Goal: Information Seeking & Learning: Learn about a topic

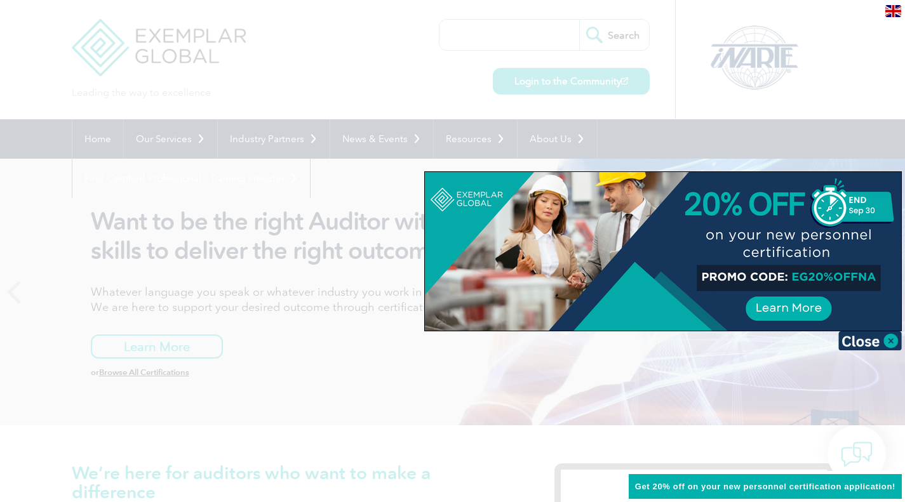
click at [812, 314] on div at bounding box center [663, 251] width 476 height 159
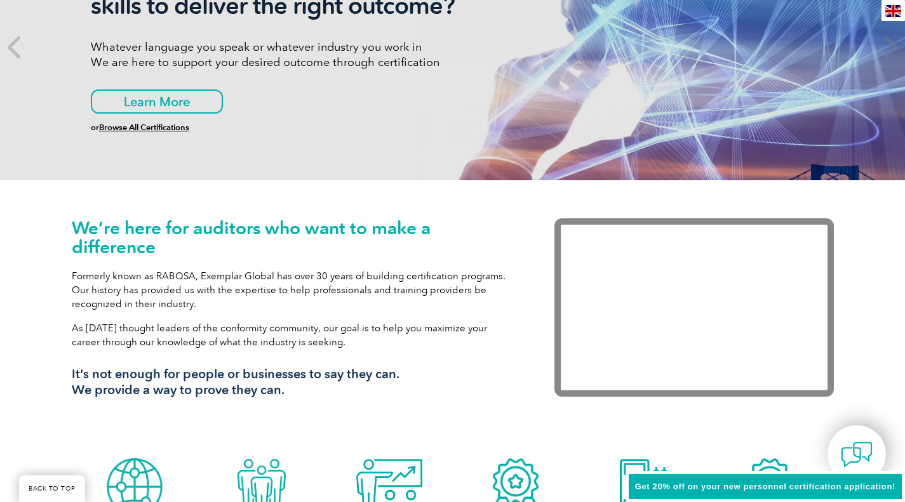
scroll to position [254, 0]
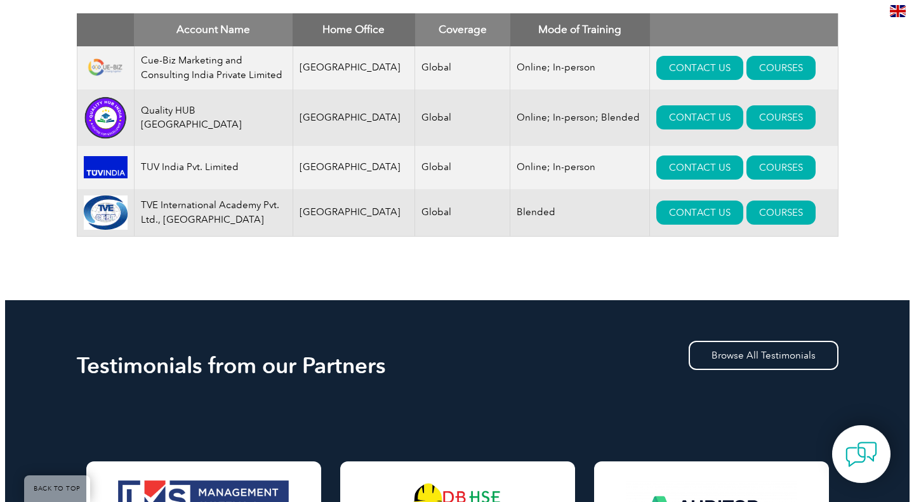
scroll to position [481, 0]
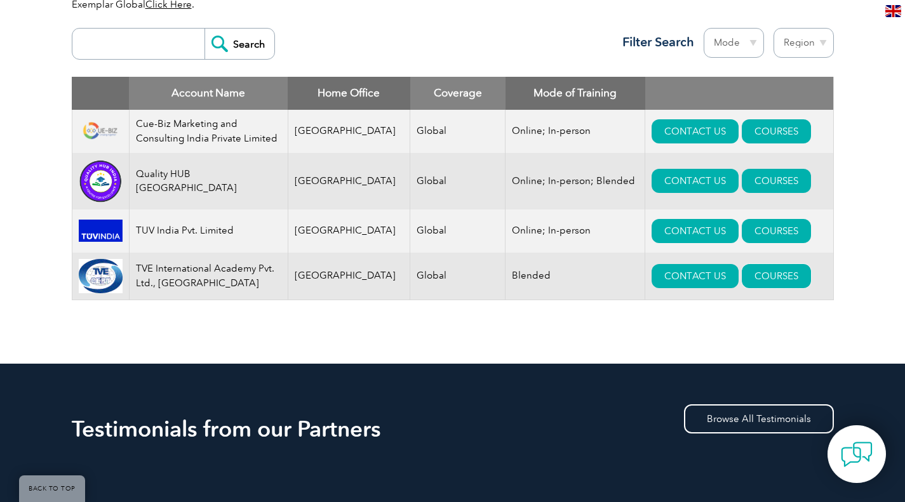
click at [747, 275] on link "COURSES" at bounding box center [776, 276] width 69 height 24
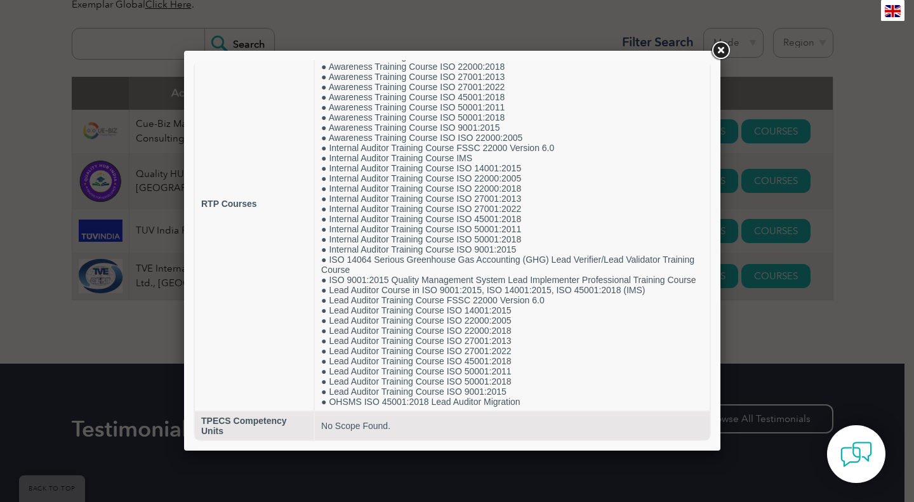
scroll to position [0, 0]
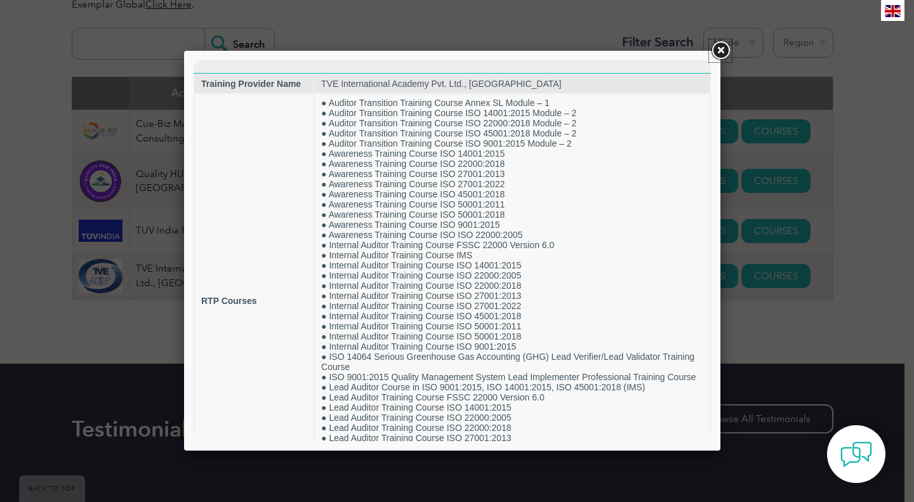
click at [716, 41] on link at bounding box center [720, 50] width 23 height 23
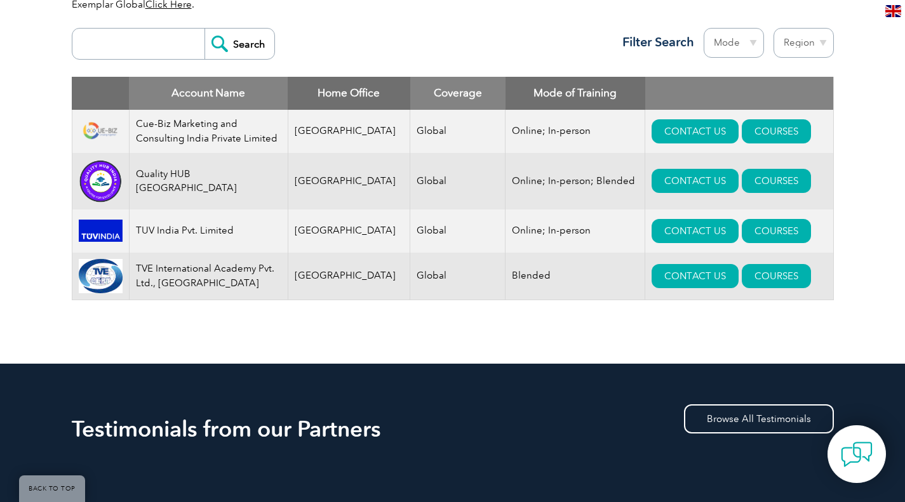
click at [785, 235] on td "CONTACT US COURSES" at bounding box center [739, 231] width 188 height 43
click at [742, 236] on link "COURSES" at bounding box center [776, 231] width 69 height 24
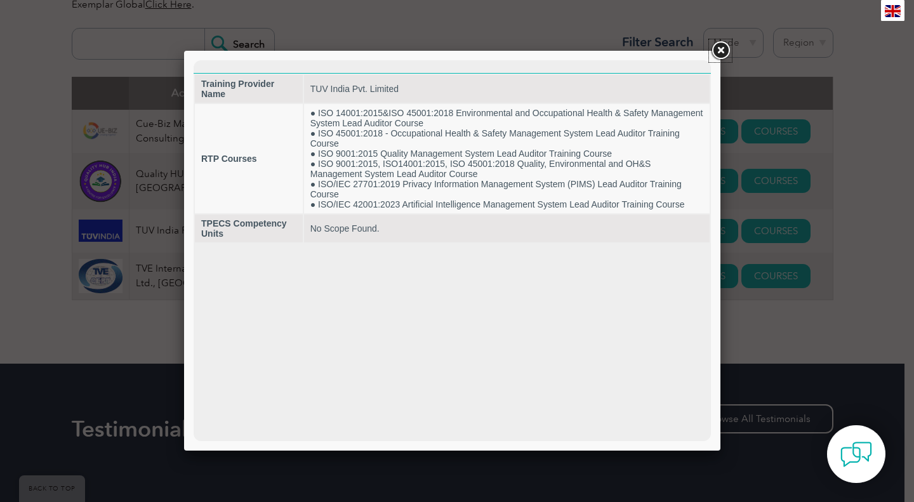
click at [719, 53] on link at bounding box center [720, 50] width 23 height 23
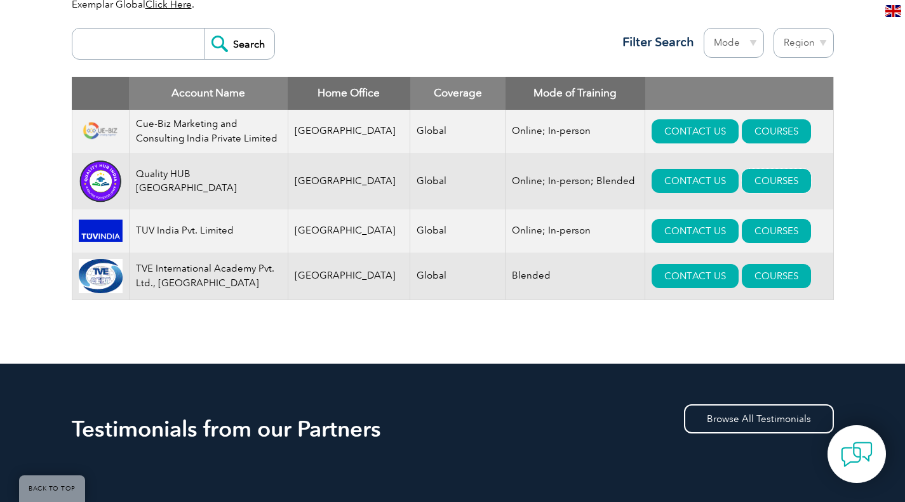
click at [759, 179] on link "COURSES" at bounding box center [776, 181] width 69 height 24
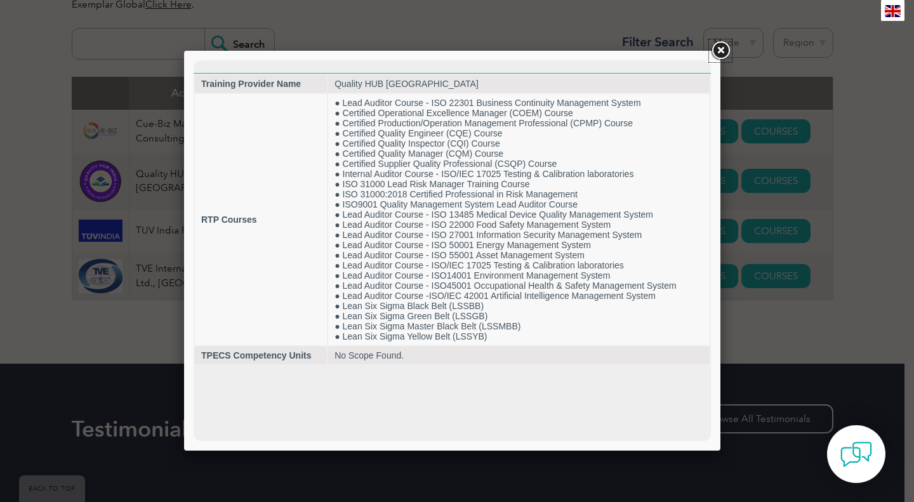
click at [721, 48] on link at bounding box center [720, 50] width 23 height 23
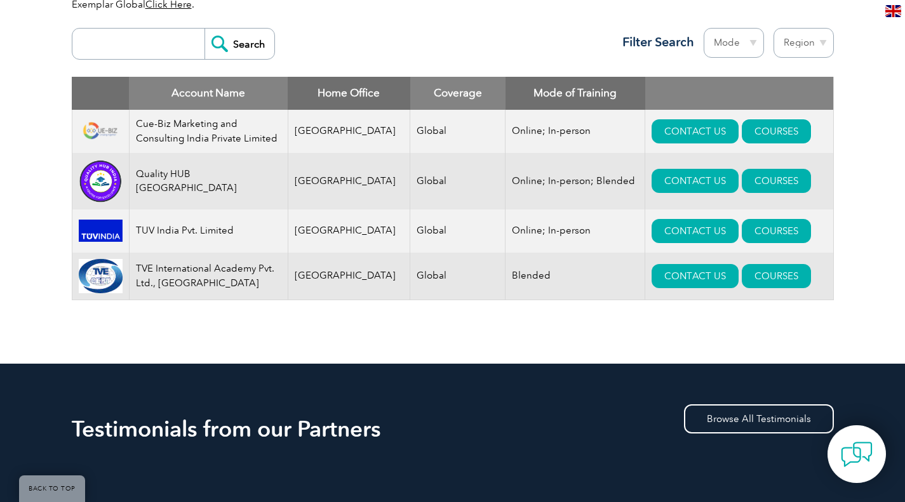
click at [742, 130] on link "COURSES" at bounding box center [776, 131] width 69 height 24
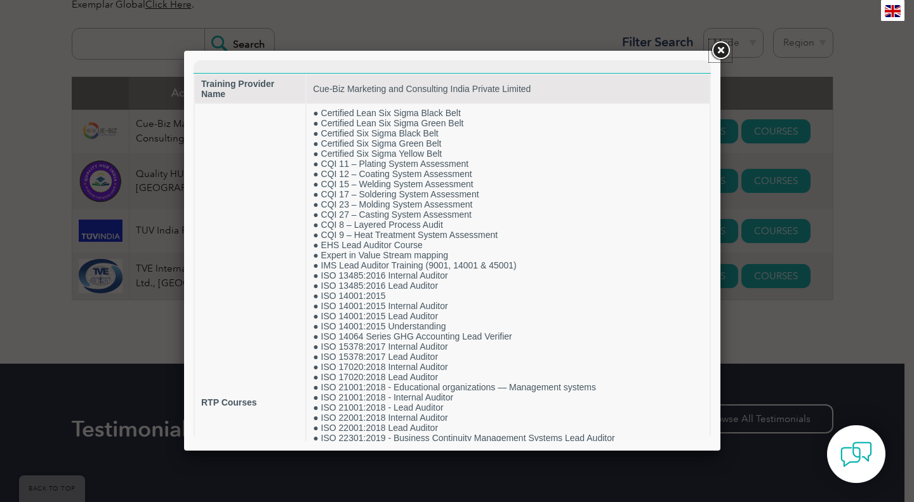
click at [723, 48] on link at bounding box center [720, 50] width 23 height 23
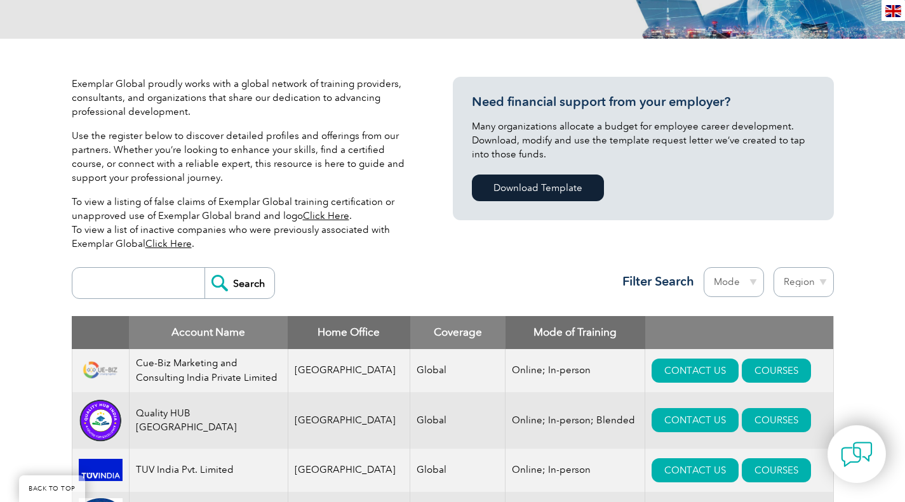
scroll to position [227, 0]
